Goal: Information Seeking & Learning: Learn about a topic

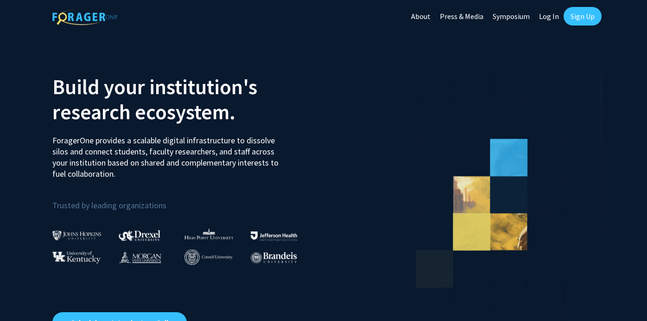
click at [547, 18] on link "Log In" at bounding box center [549, 16] width 29 height 32
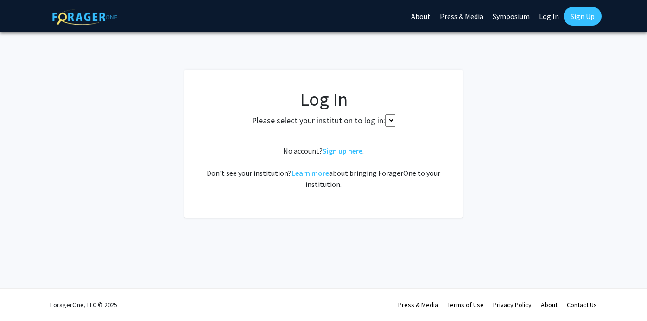
select select
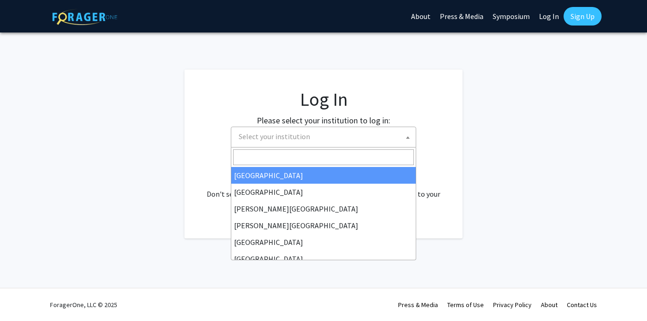
click at [338, 139] on span "Select your institution" at bounding box center [325, 136] width 181 height 19
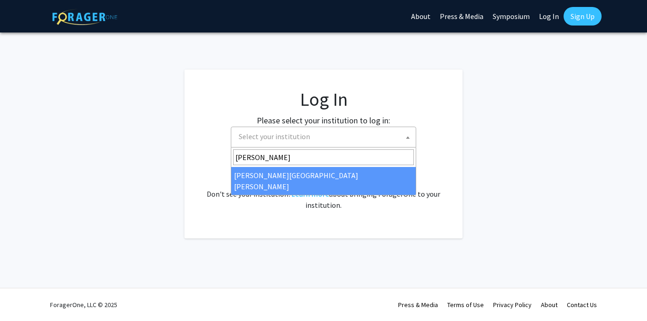
type input "[PERSON_NAME]"
select select "1"
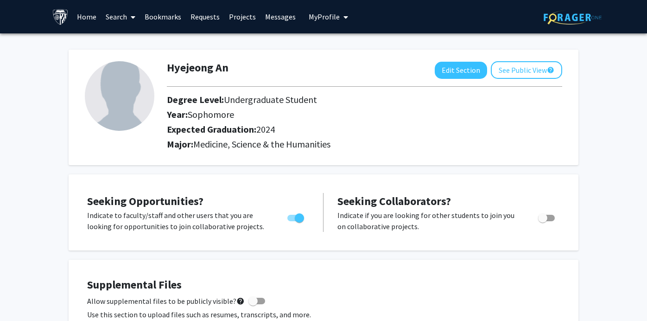
click at [240, 16] on link "Projects" at bounding box center [242, 16] width 36 height 32
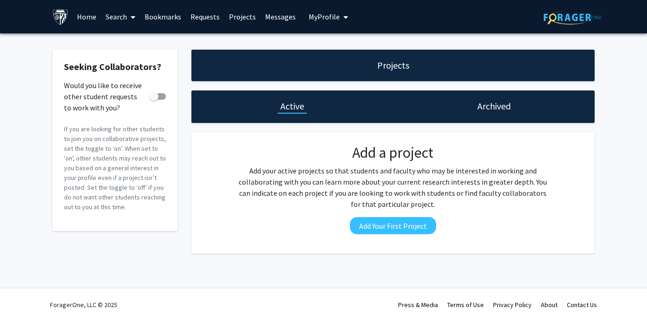
click at [204, 22] on link "Requests" at bounding box center [205, 16] width 38 height 32
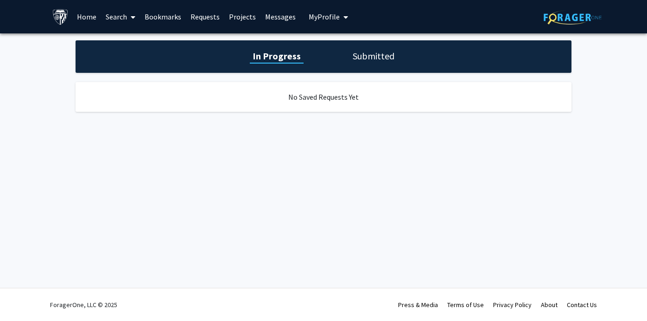
click at [172, 17] on link "Bookmarks" at bounding box center [163, 16] width 46 height 32
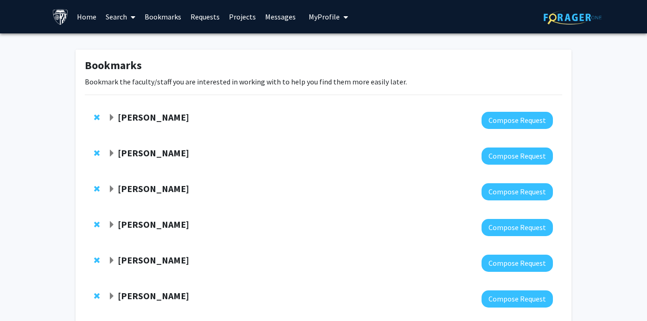
click at [120, 20] on link "Search" at bounding box center [120, 16] width 39 height 32
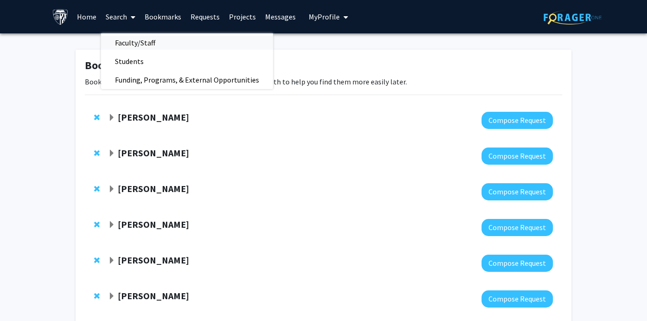
click at [132, 42] on span "Faculty/Staff" at bounding box center [135, 42] width 68 height 19
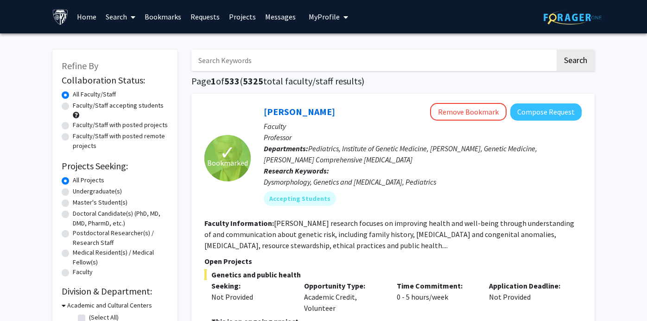
click at [69, 191] on div "Undergraduate(s)" at bounding box center [115, 191] width 107 height 11
click at [73, 191] on label "Undergraduate(s)" at bounding box center [97, 191] width 49 height 10
click at [73, 191] on input "Undergraduate(s)" at bounding box center [76, 189] width 6 height 6
radio input "true"
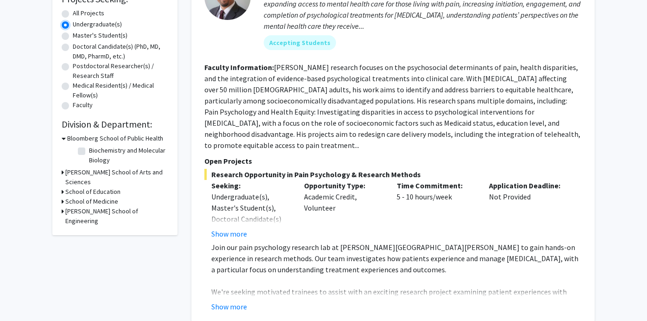
scroll to position [179, 0]
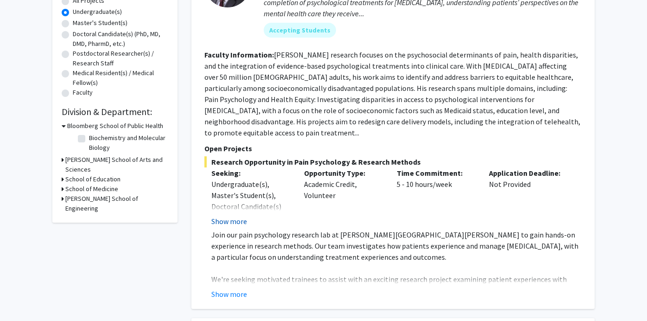
click at [236, 216] on button "Show more" at bounding box center [229, 221] width 36 height 11
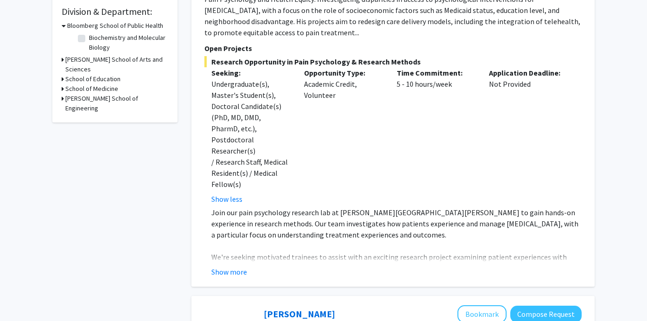
scroll to position [280, 0]
click at [229, 266] on button "Show more" at bounding box center [229, 271] width 36 height 11
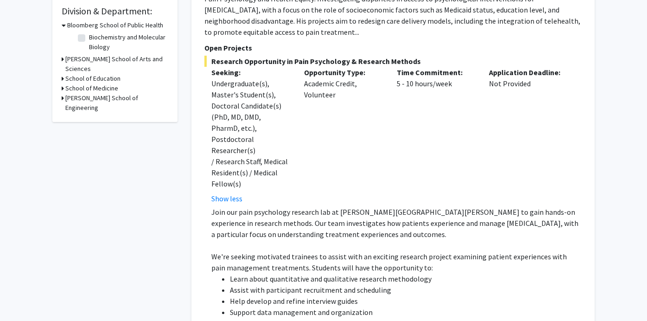
scroll to position [101, 0]
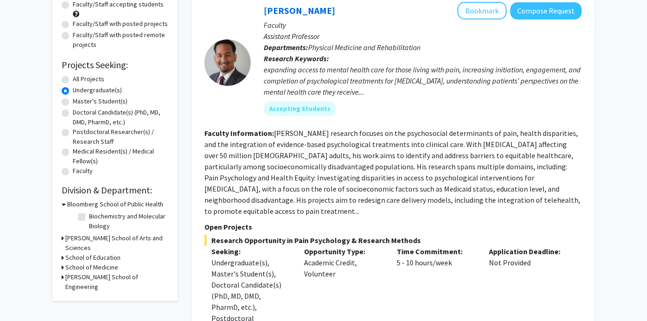
click at [365, 171] on section "Faculty Information: Dr. Fenan Rassu’s research focuses on the psychosocial det…" at bounding box center [392, 171] width 377 height 89
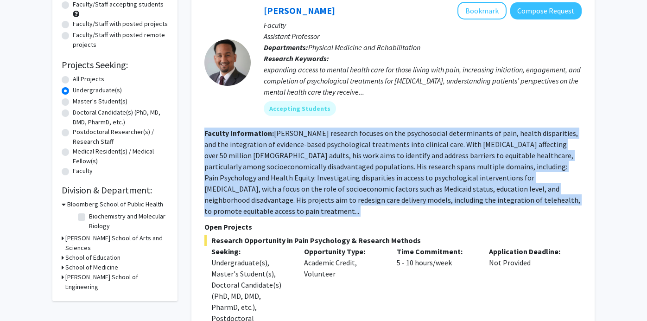
click at [365, 171] on section "Faculty Information: Dr. Fenan Rassu’s research focuses on the psychosocial det…" at bounding box center [392, 171] width 377 height 89
click at [368, 183] on section "Faculty Information: Dr. Fenan Rassu’s research focuses on the psychosocial det…" at bounding box center [392, 171] width 377 height 89
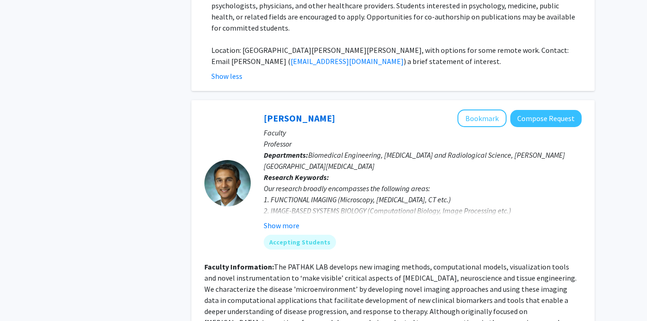
scroll to position [643, 0]
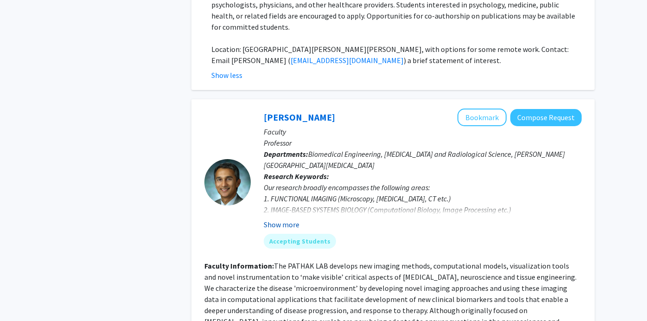
click at [290, 219] on button "Show more" at bounding box center [282, 224] width 36 height 11
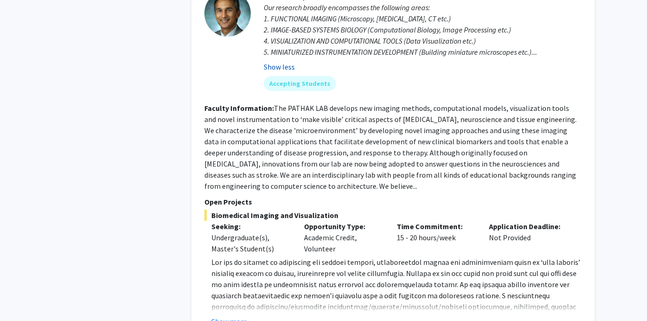
scroll to position [926, 0]
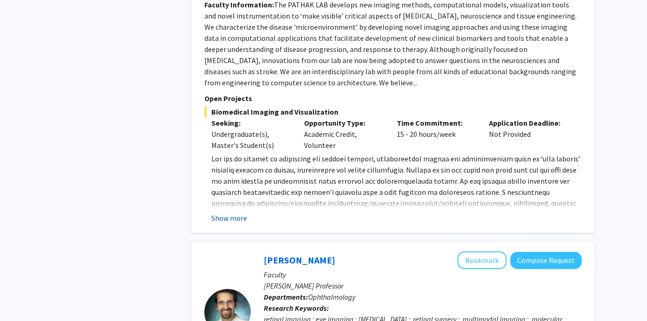
click at [244, 212] on button "Show more" at bounding box center [229, 217] width 36 height 11
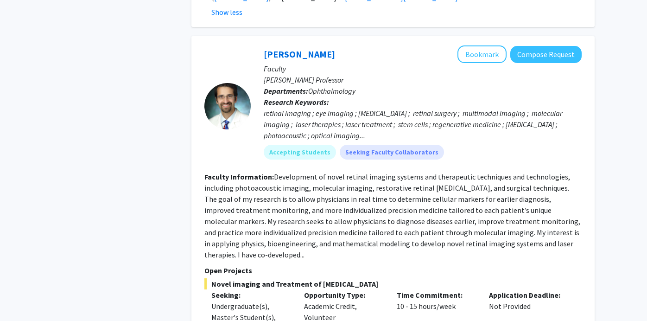
scroll to position [1309, 0]
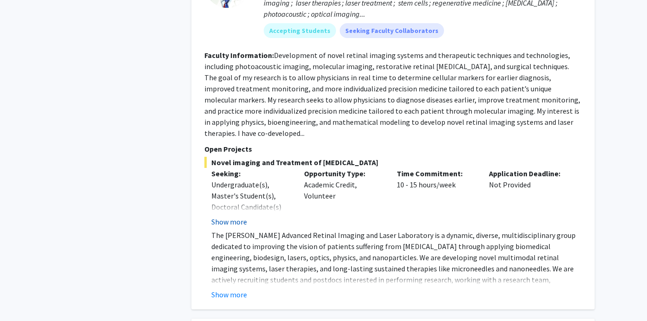
click at [235, 216] on button "Show more" at bounding box center [229, 221] width 36 height 11
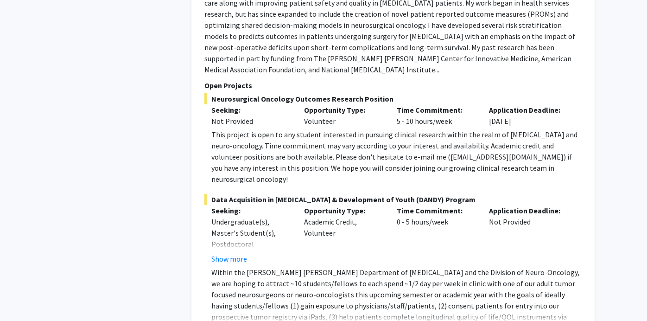
scroll to position [1985, 0]
